Goal: Task Accomplishment & Management: Use online tool/utility

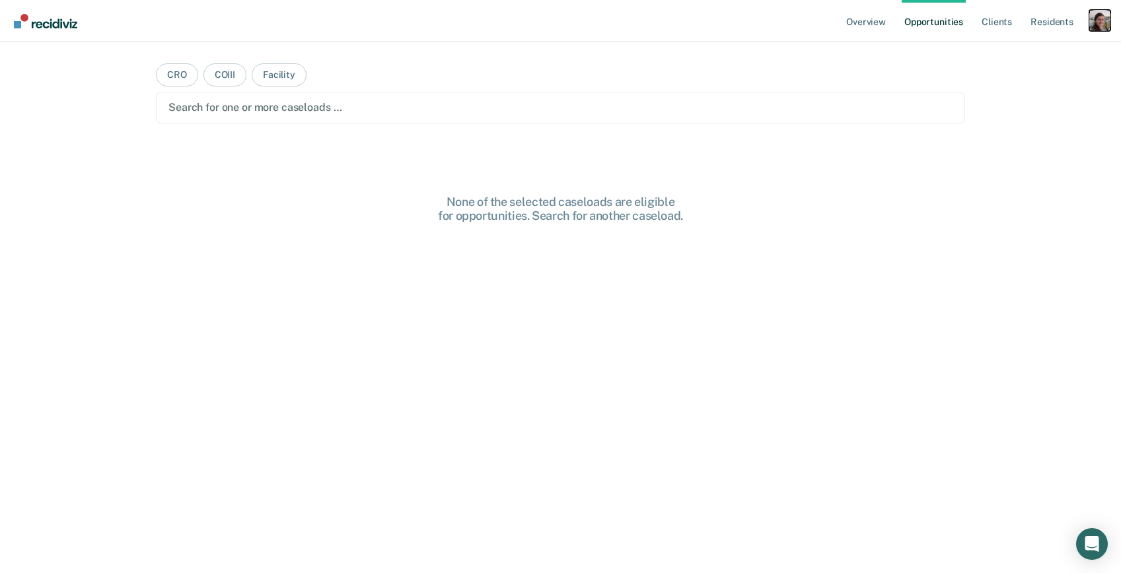
click at [1104, 19] on div "Profile dropdown button" at bounding box center [1099, 20] width 21 height 21
click at [1034, 55] on link "Profile" at bounding box center [1047, 53] width 106 height 11
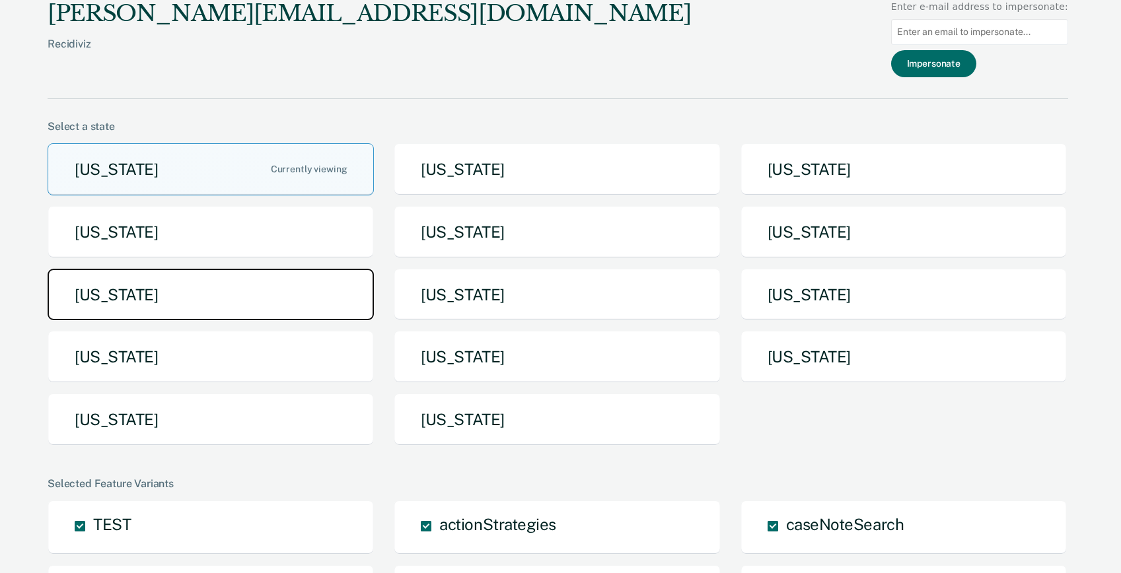
click at [192, 299] on button "[US_STATE]" at bounding box center [211, 295] width 326 height 52
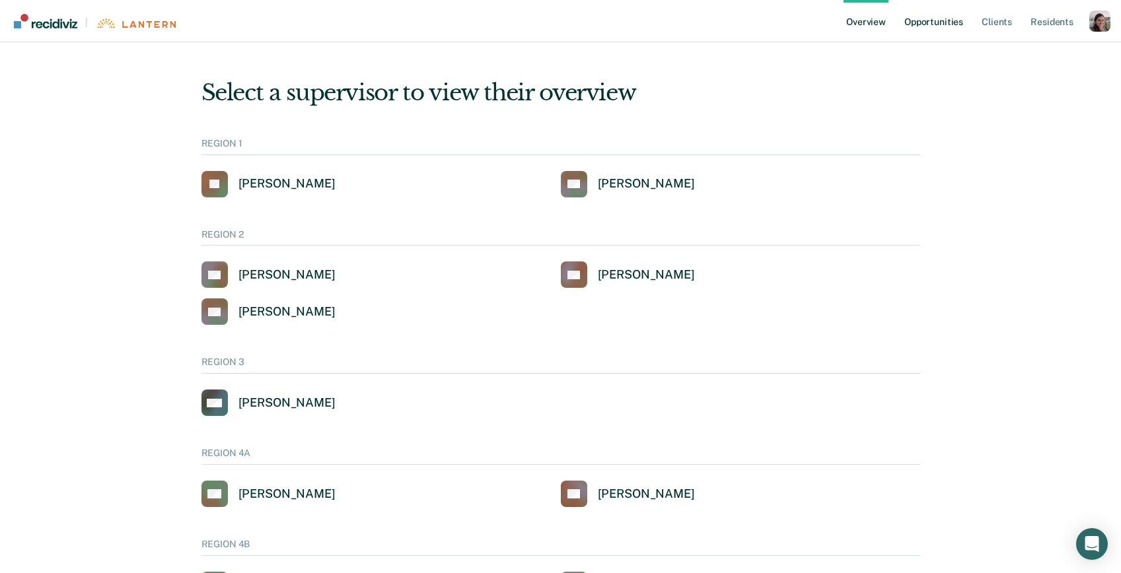
click at [944, 23] on link "Opportunities" at bounding box center [934, 21] width 64 height 42
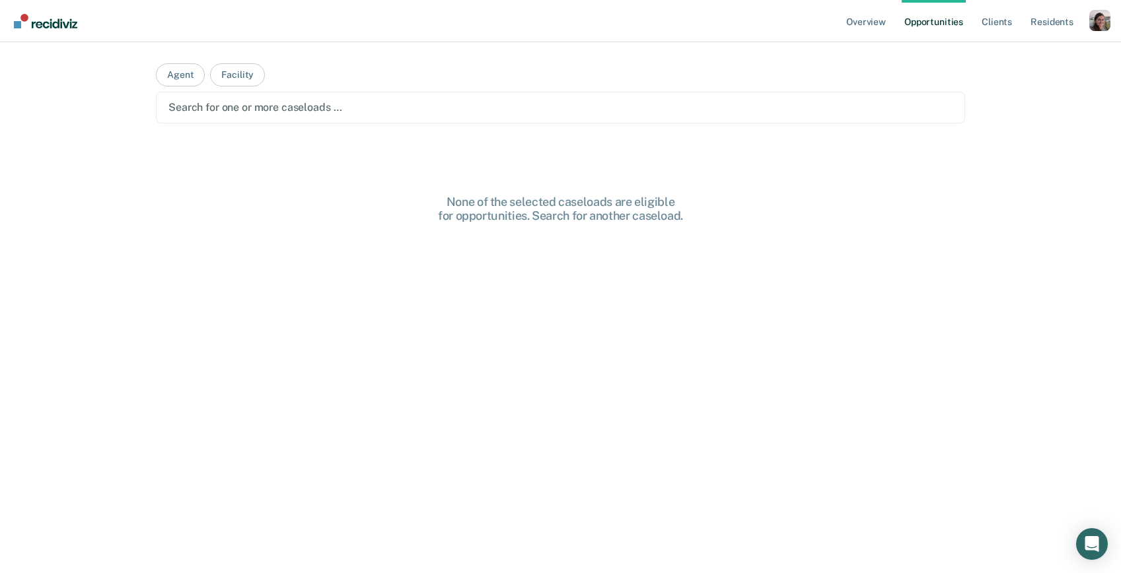
click at [352, 107] on div at bounding box center [560, 107] width 784 height 15
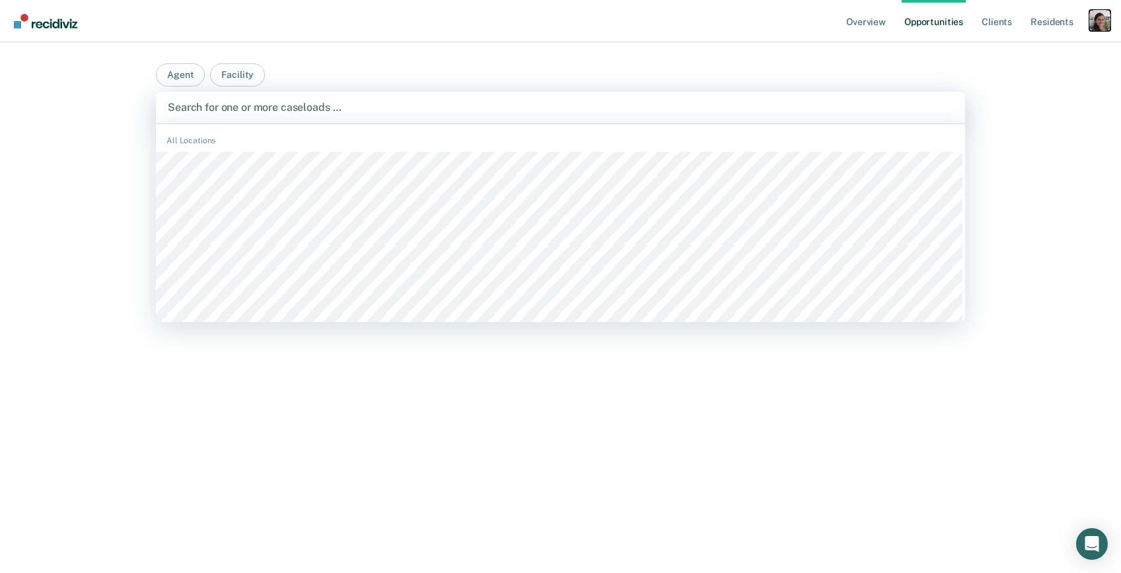
click at [1101, 24] on div "Profile dropdown button" at bounding box center [1099, 20] width 21 height 21
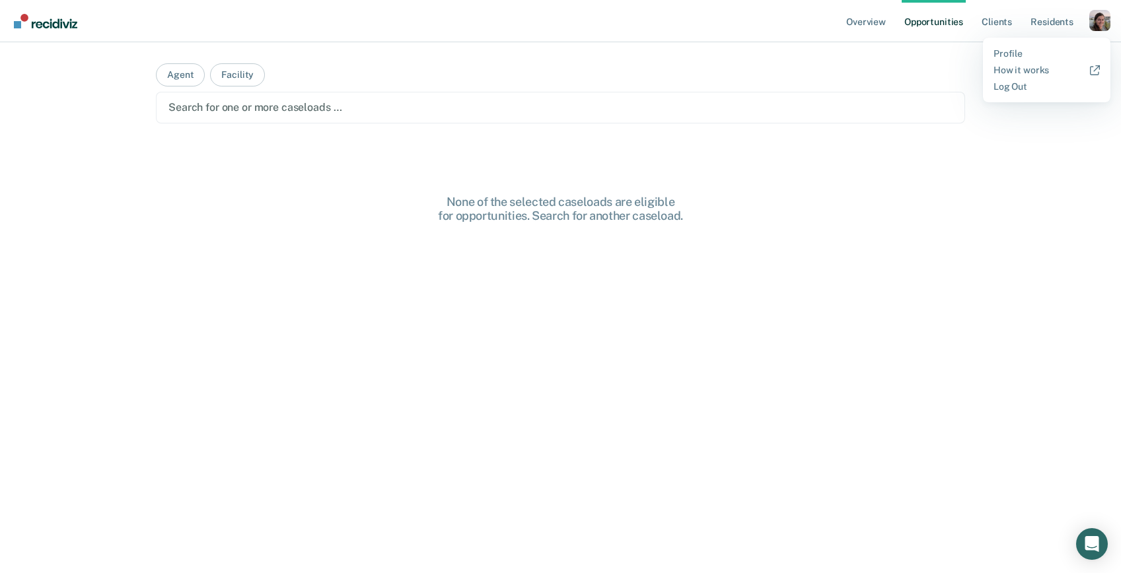
drag, startPoint x: 1054, startPoint y: 161, endPoint x: 1064, endPoint y: 129, distance: 33.9
click at [1056, 153] on div "Overview Opportunities Client s Resident s Profile How it works Log Out Agent F…" at bounding box center [560, 286] width 1121 height 573
click at [1115, 16] on nav "Overview Opportunities Client s Resident s Profile How it works Log Out" at bounding box center [560, 21] width 1121 height 42
click at [1099, 17] on div "Profile dropdown button" at bounding box center [1099, 20] width 21 height 21
click at [1016, 48] on link "Profile" at bounding box center [1047, 53] width 106 height 11
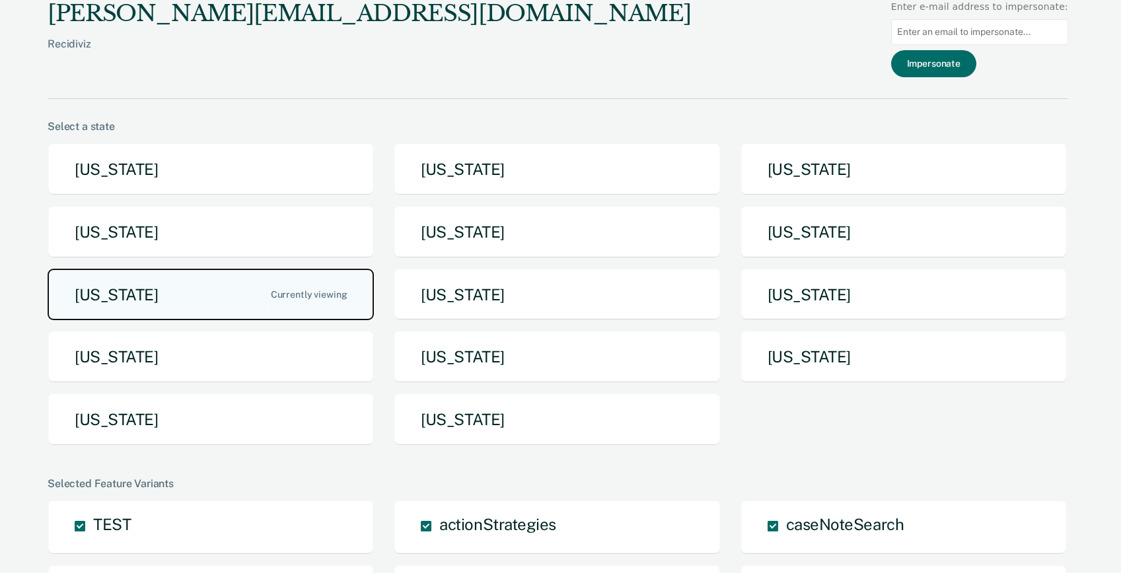
click at [288, 296] on button "Michigan" at bounding box center [211, 295] width 326 height 52
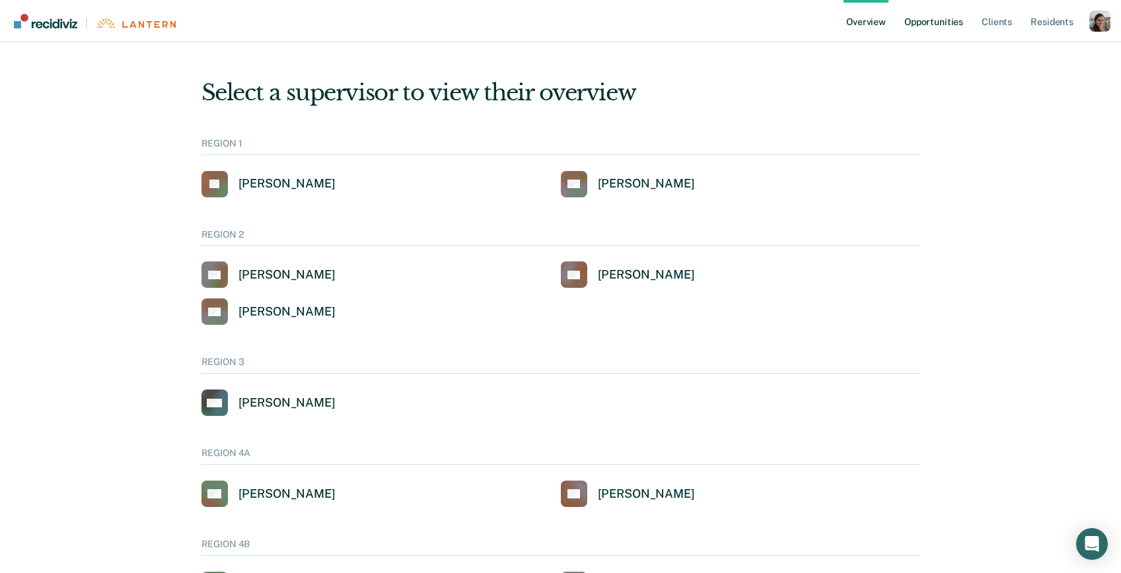
click at [939, 22] on link "Opportunities" at bounding box center [934, 21] width 64 height 42
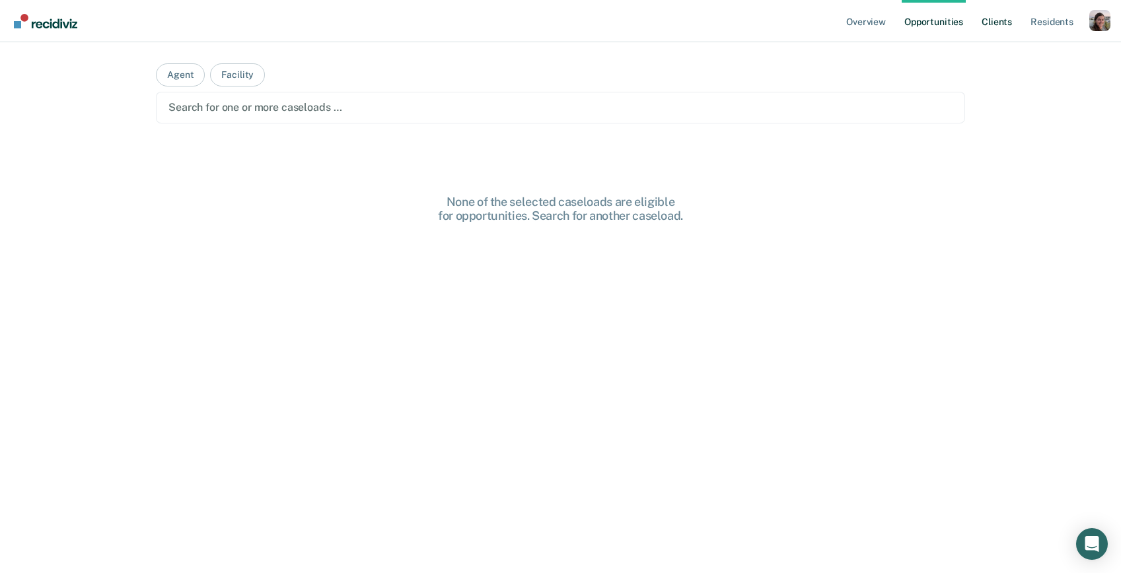
click at [997, 21] on link "Client s" at bounding box center [997, 21] width 36 height 42
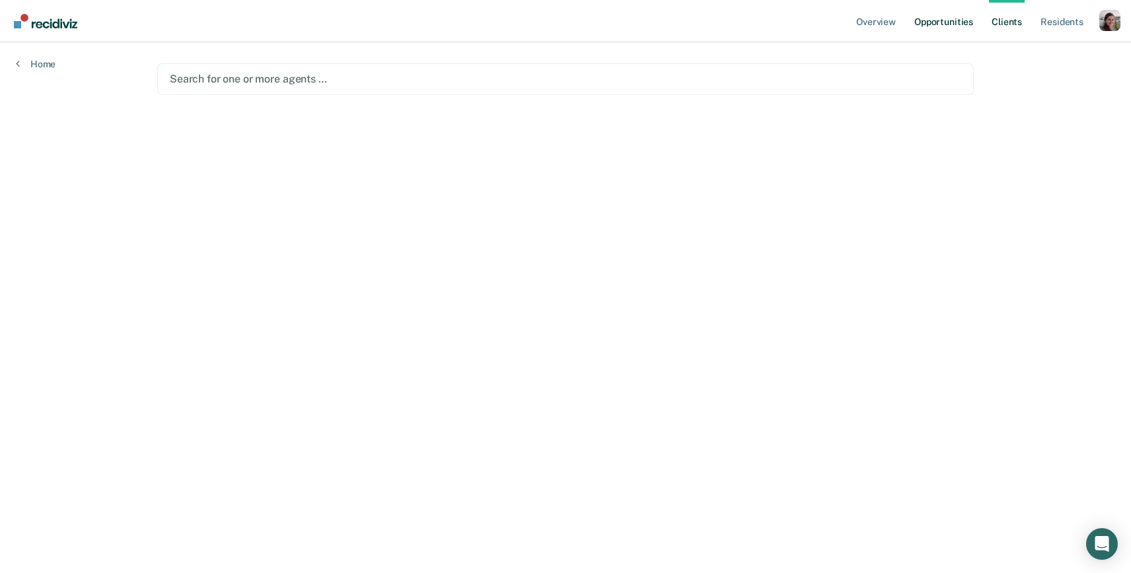
click at [958, 22] on link "Opportunities" at bounding box center [944, 21] width 64 height 42
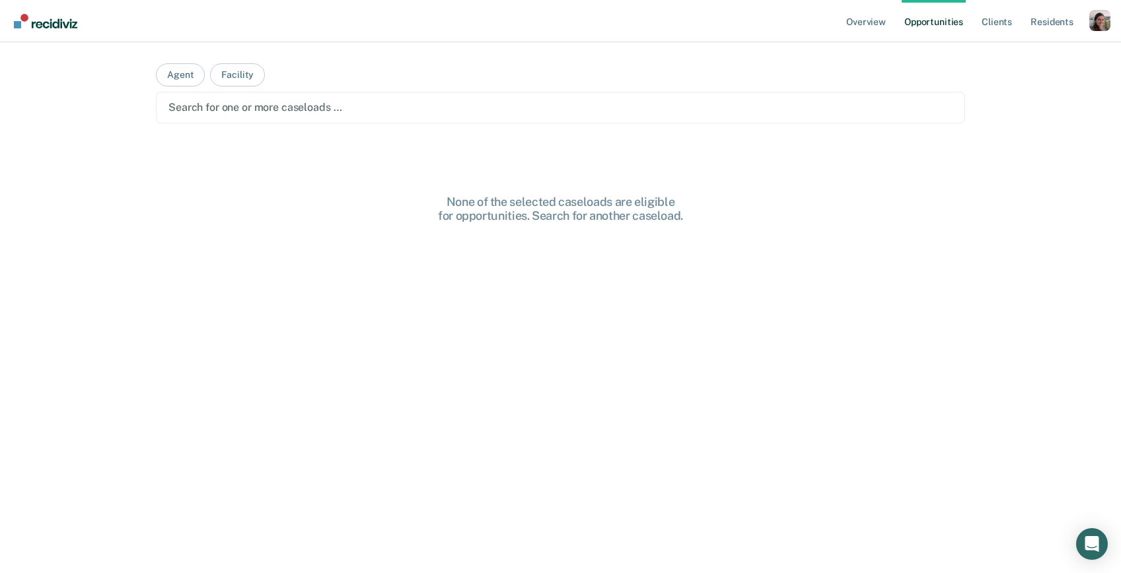
click at [449, 102] on div at bounding box center [560, 107] width 784 height 15
click at [178, 73] on button "Agent" at bounding box center [180, 74] width 49 height 23
click at [235, 71] on button "Facility" at bounding box center [237, 74] width 55 height 23
click at [256, 109] on div at bounding box center [560, 107] width 784 height 15
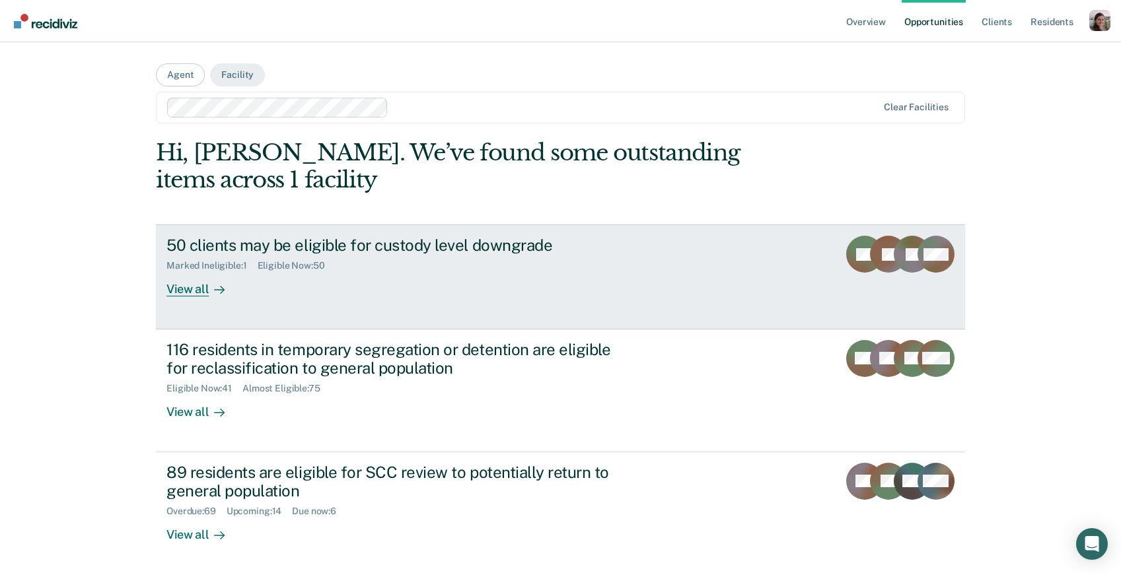
click at [198, 296] on div "View all" at bounding box center [203, 284] width 74 height 26
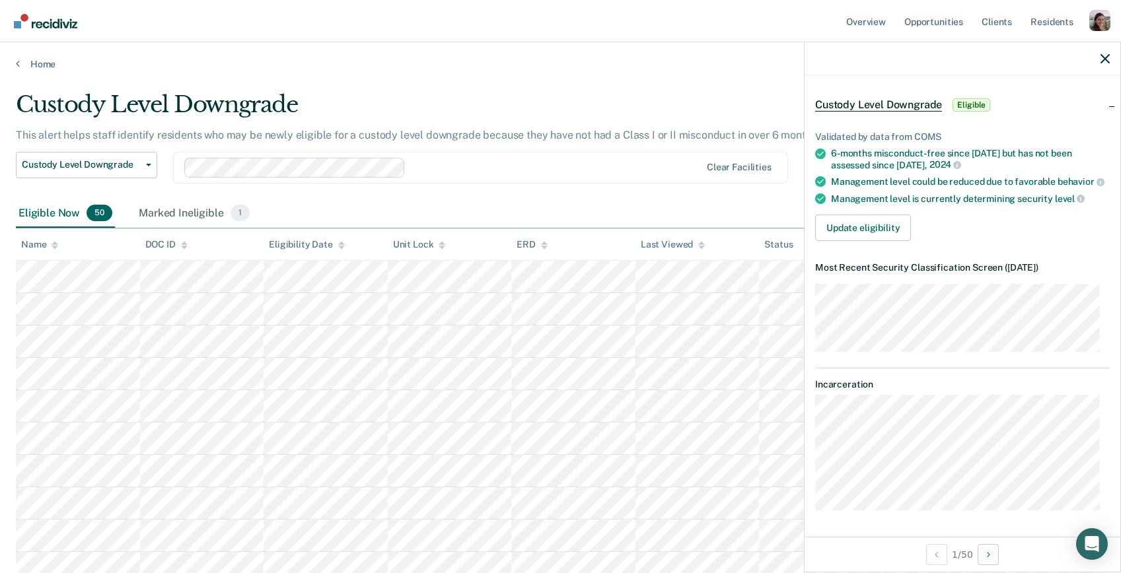
scroll to position [54, 0]
click at [459, 285] on tr at bounding box center [560, 277] width 1089 height 32
click at [1063, 349] on dl "Most Recent Security Classification Screen ( Nov 14, 2024 )" at bounding box center [962, 306] width 295 height 89
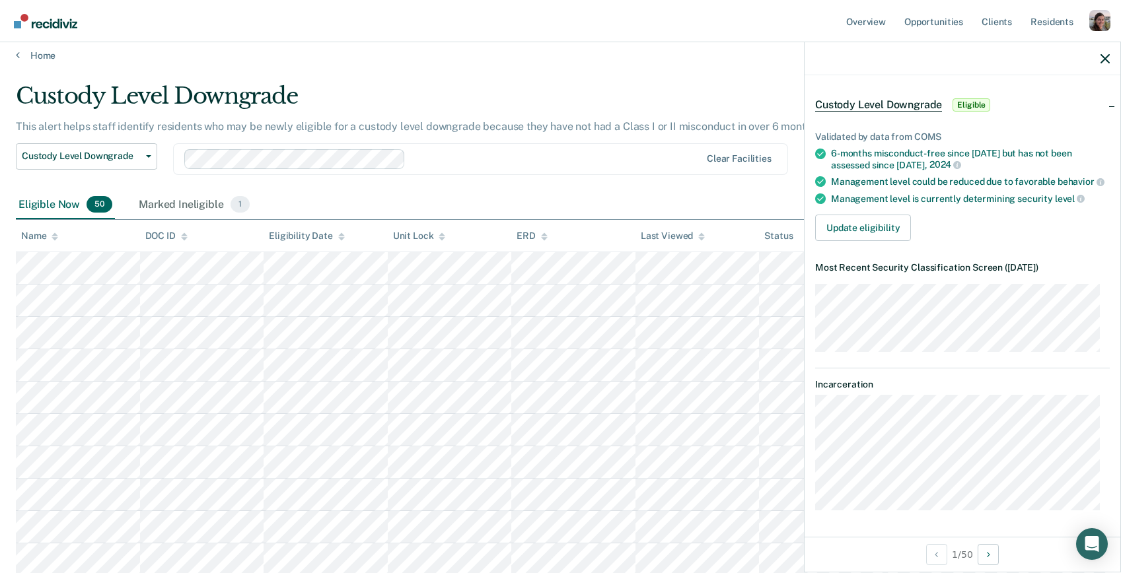
scroll to position [20, 0]
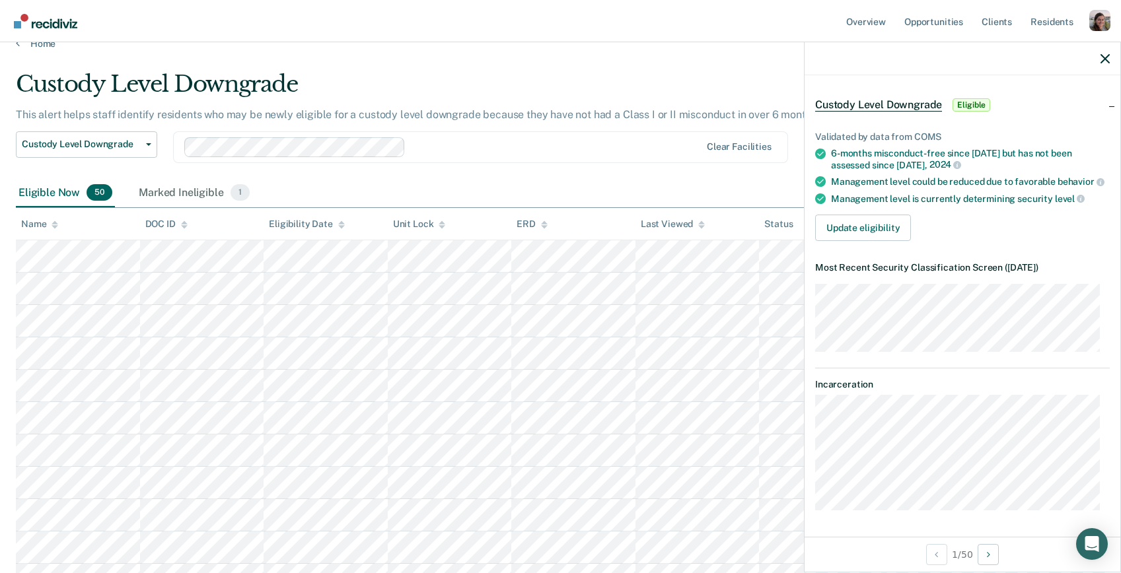
drag, startPoint x: 820, startPoint y: 266, endPoint x: 814, endPoint y: 429, distance: 163.9
click at [814, 429] on div "JA Custody Level Downgrade Eligible Validated by data from COMS 6-months miscon…" at bounding box center [963, 306] width 316 height 462
click at [810, 431] on div "JA Custody Level Downgrade Eligible Validated by data from COMS 6-months miscon…" at bounding box center [963, 306] width 316 height 462
click at [883, 417] on div "JA Custody Level Downgrade Eligible Validated by data from COMS 6-months miscon…" at bounding box center [963, 306] width 316 height 462
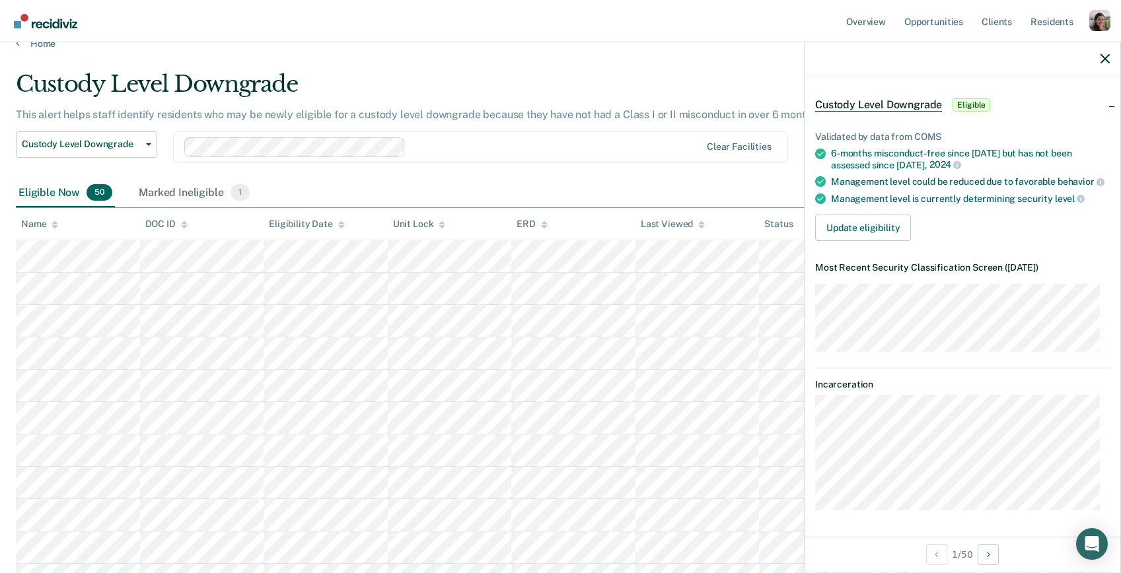
click at [898, 453] on div "JA Custody Level Downgrade Eligible Validated by data from COMS 6-months miscon…" at bounding box center [963, 306] width 316 height 462
drag, startPoint x: 812, startPoint y: 433, endPoint x: 862, endPoint y: 521, distance: 101.2
click at [862, 521] on div "JA Custody Level Downgrade Eligible Validated by data from COMS 6-months miscon…" at bounding box center [963, 306] width 316 height 462
drag, startPoint x: 865, startPoint y: 515, endPoint x: 875, endPoint y: 517, distance: 9.5
click at [866, 515] on div "JA Custody Level Downgrade Eligible Validated by data from COMS 6-months miscon…" at bounding box center [963, 306] width 316 height 462
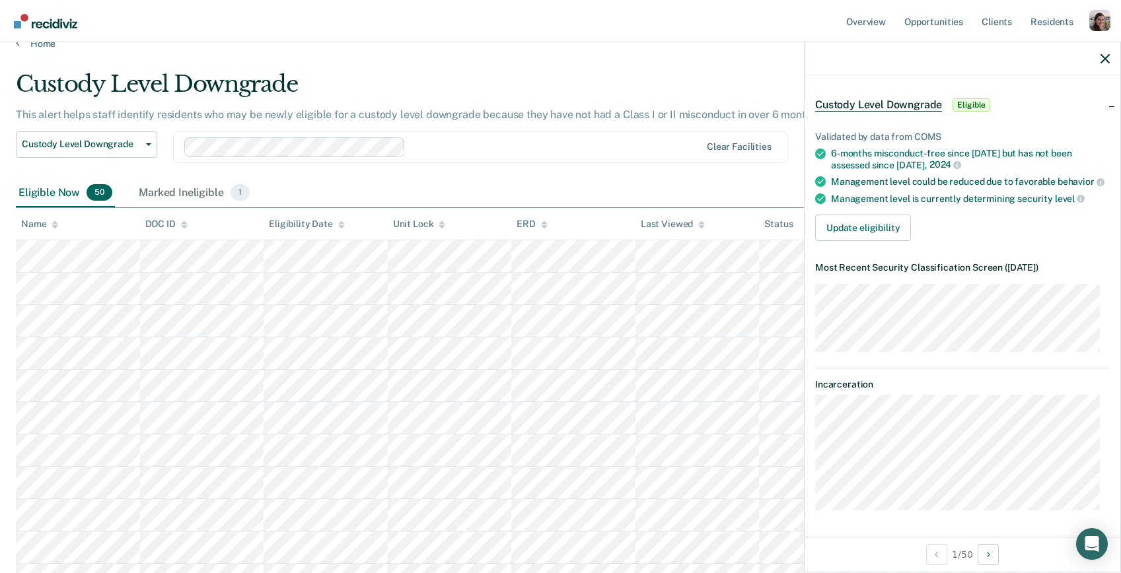
drag, startPoint x: 398, startPoint y: 69, endPoint x: 306, endPoint y: 17, distance: 105.3
